Goal: Task Accomplishment & Management: Use online tool/utility

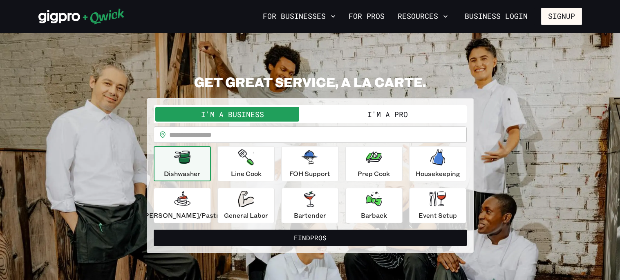
click at [207, 137] on input "text" at bounding box center [318, 134] width 298 height 16
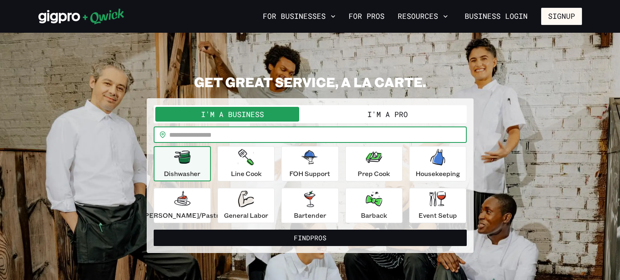
type input "*****"
click at [154, 229] on button "Find Pros" at bounding box center [310, 237] width 313 height 16
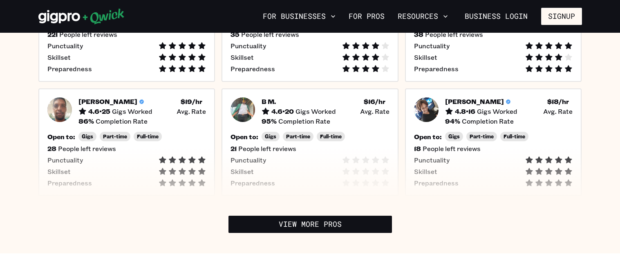
scroll to position [359, 0]
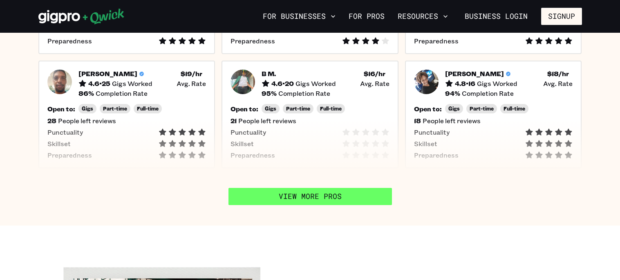
click at [307, 191] on link "View More Pros" at bounding box center [311, 196] width 164 height 17
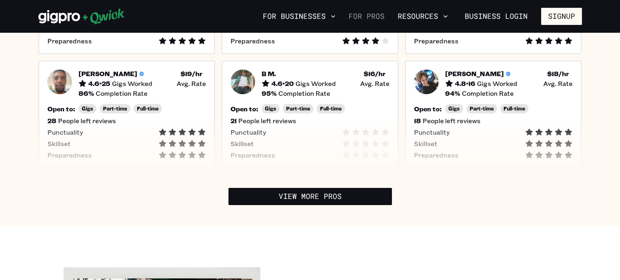
click at [369, 18] on link "For Pros" at bounding box center [367, 16] width 43 height 14
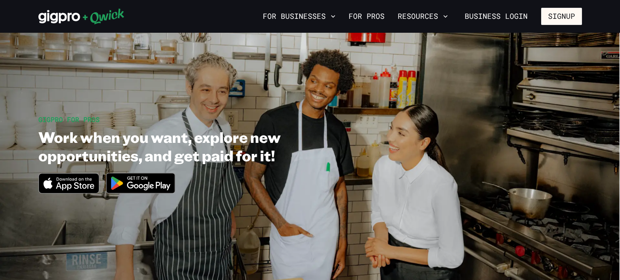
click at [76, 184] on icon "Download on the App Store" at bounding box center [75, 186] width 38 height 8
